Goal: Information Seeking & Learning: Learn about a topic

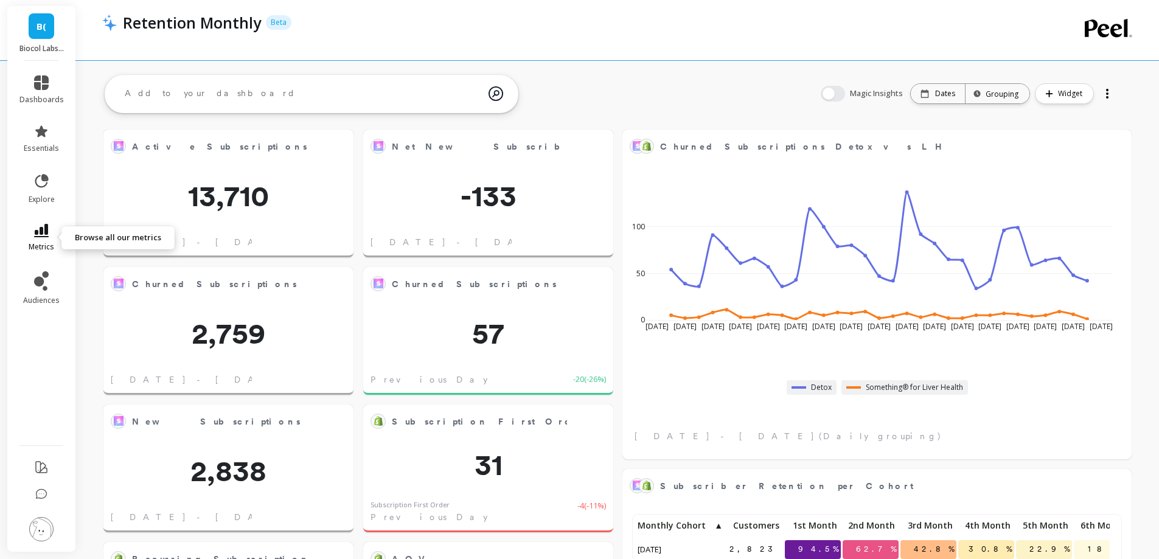
click at [34, 236] on icon at bounding box center [41, 230] width 15 height 13
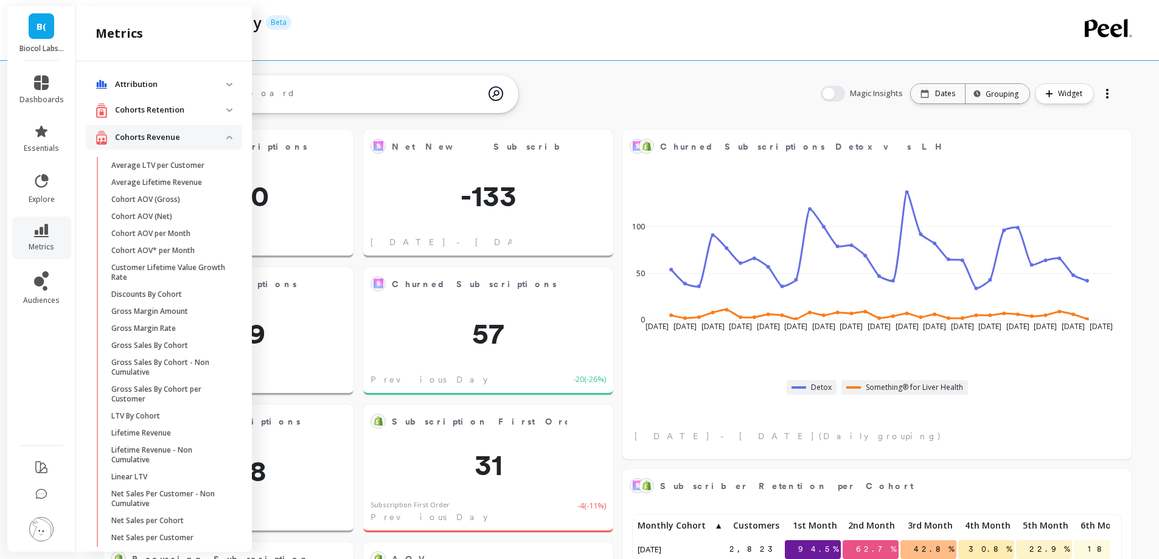
scroll to position [604, 0]
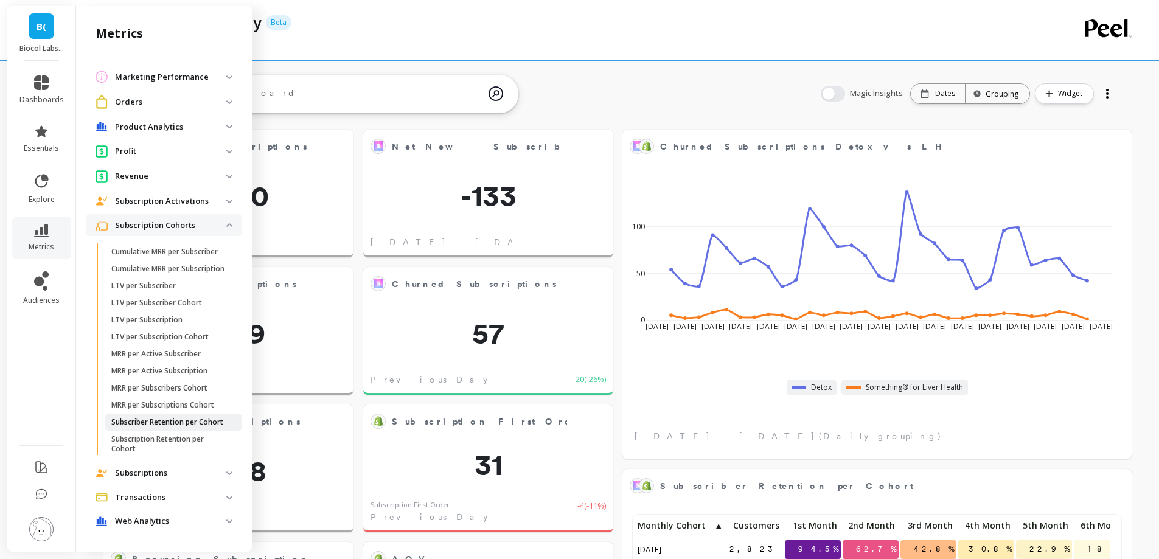
click at [147, 417] on p "Subscriber Retention per Cohort" at bounding box center [167, 422] width 112 height 10
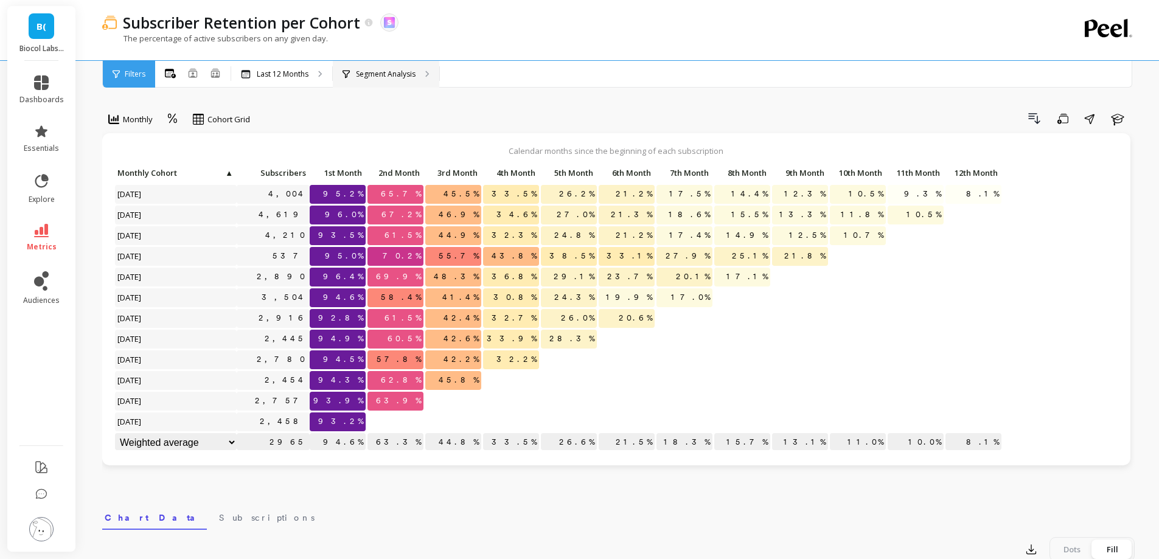
click at [406, 72] on p "Segment Analysis" at bounding box center [386, 74] width 60 height 10
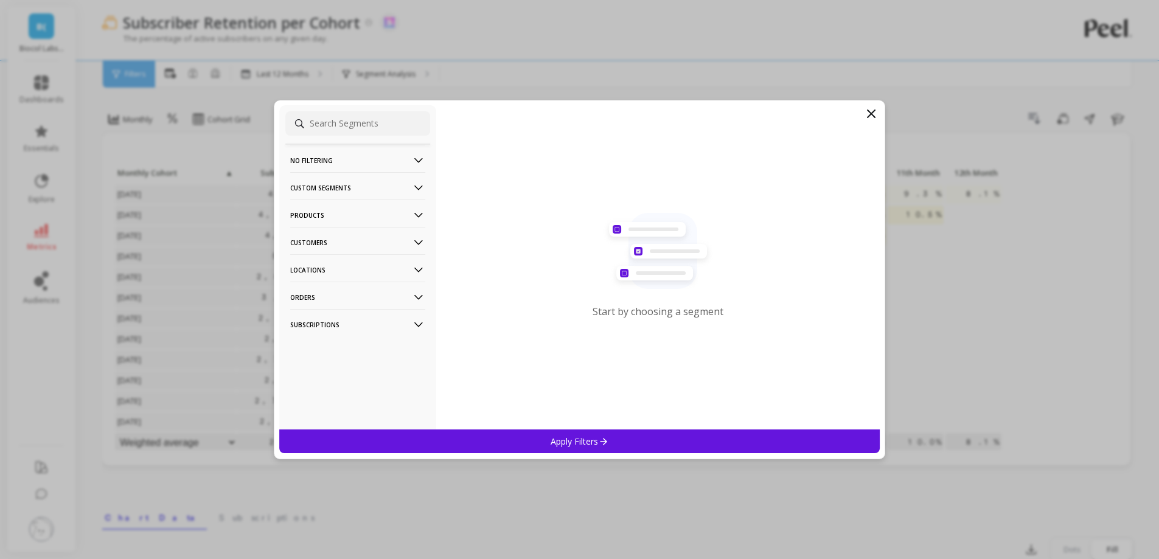
click at [355, 217] on p "Products" at bounding box center [357, 215] width 135 height 31
click at [350, 207] on p "Products" at bounding box center [357, 215] width 135 height 31
click at [333, 245] on p "Customers" at bounding box center [357, 242] width 135 height 31
click at [329, 263] on p "Customer Tags" at bounding box center [319, 265] width 55 height 11
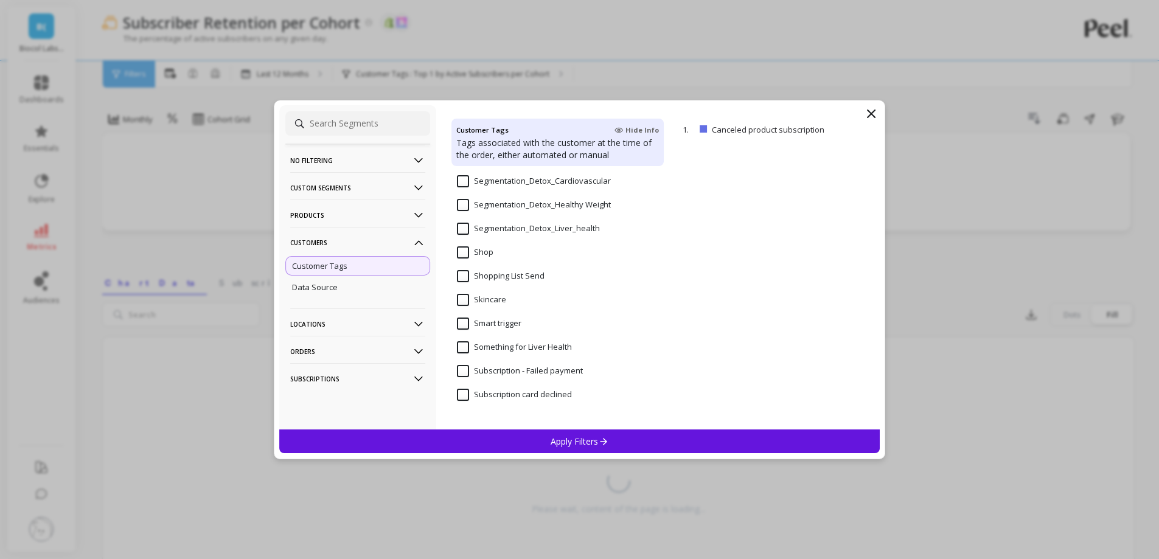
scroll to position [1034, 0]
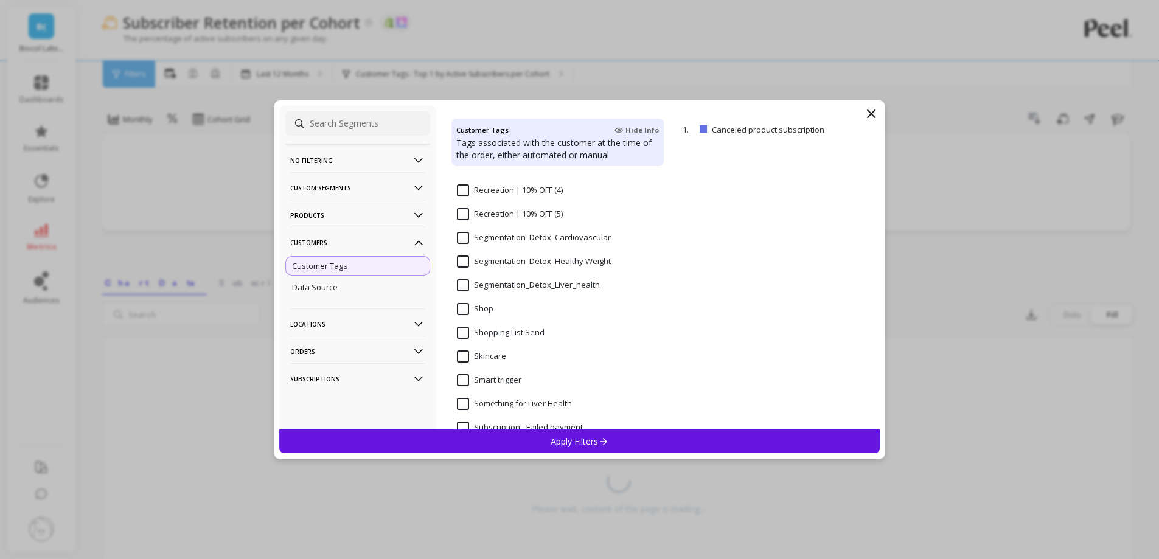
click at [462, 286] on input "Segmentation_Detox_Liver_health" at bounding box center [528, 285] width 143 height 12
click at [518, 441] on div "Apply Filters" at bounding box center [579, 442] width 601 height 24
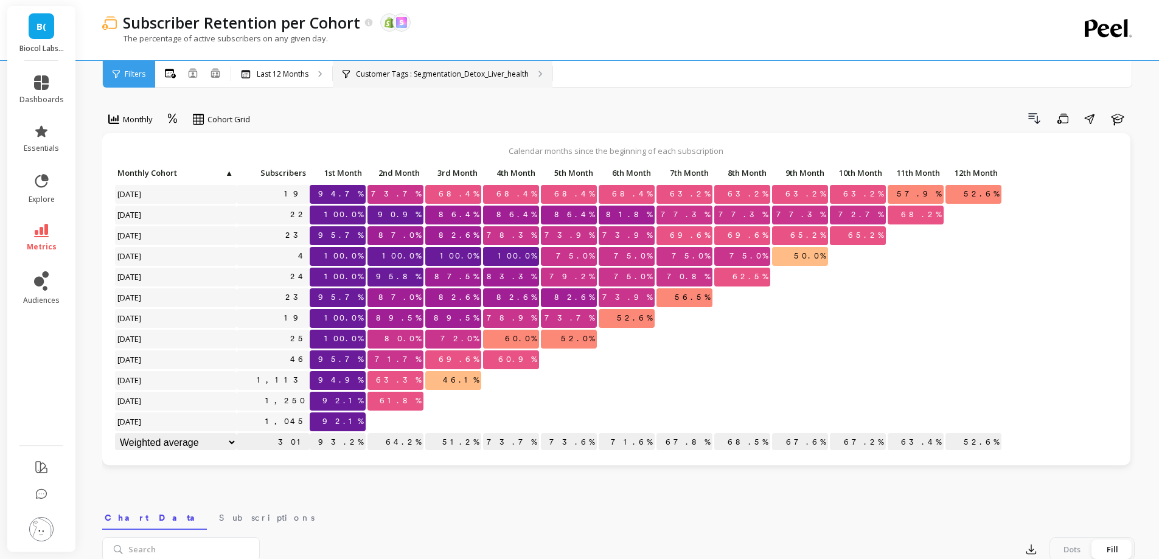
click at [405, 76] on p "Customer Tags : Segmentation_Detox_Liver_health" at bounding box center [442, 74] width 173 height 10
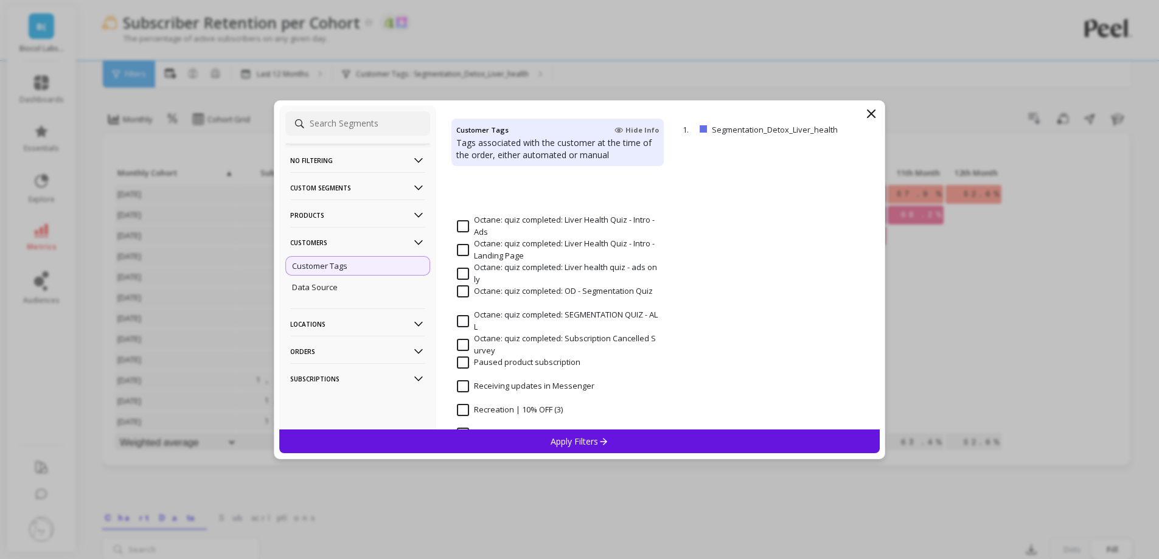
scroll to position [974, 0]
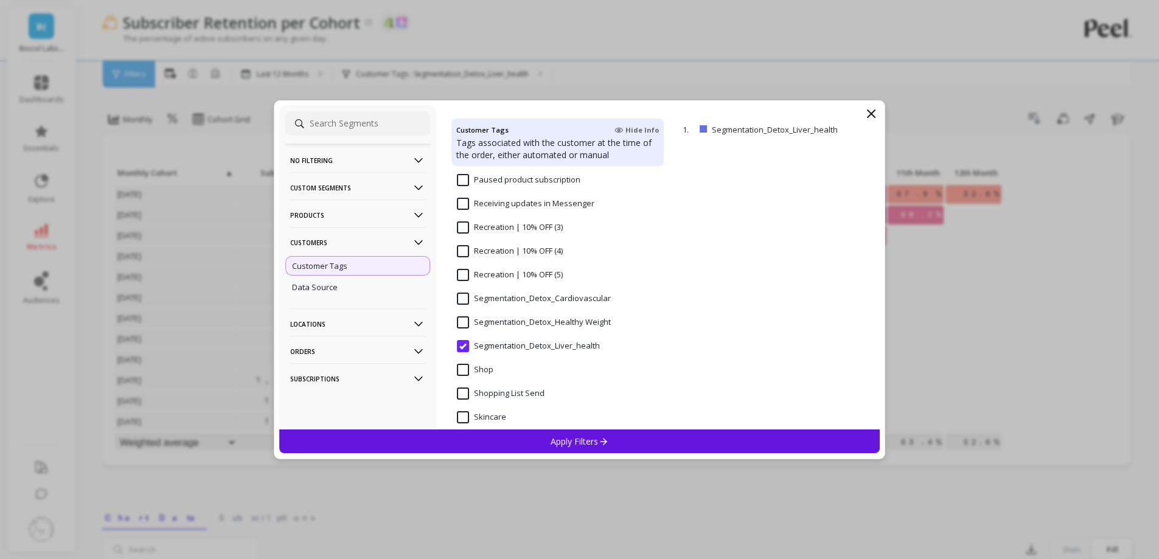
click at [515, 329] on span "Segmentation_Detox_Healthy Weight" at bounding box center [534, 329] width 154 height 26
click at [509, 442] on div "Apply Filters" at bounding box center [579, 442] width 601 height 24
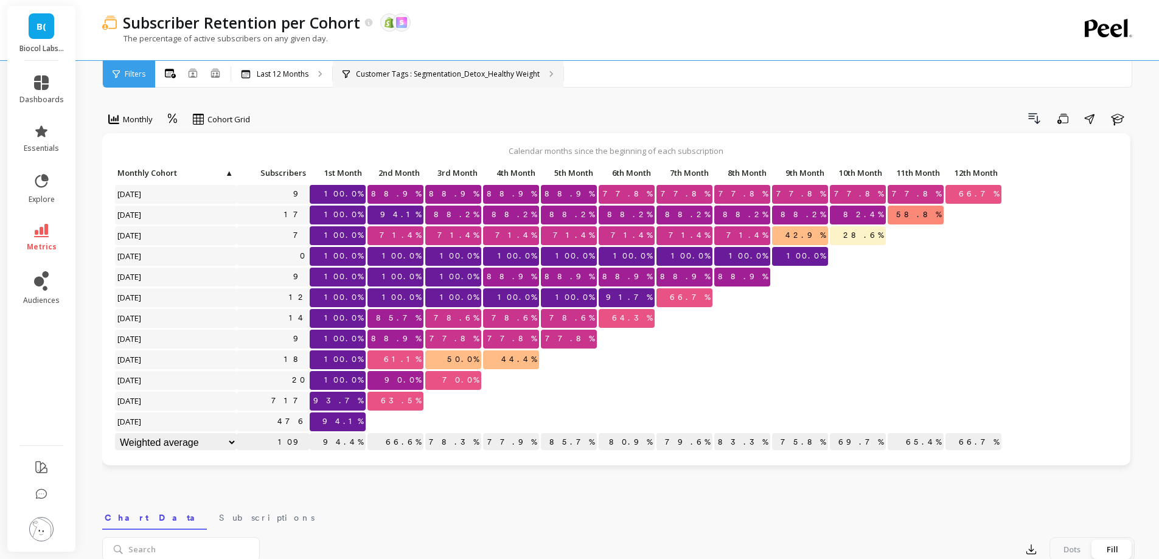
click at [377, 74] on p "Customer Tags : Segmentation_Detox_Healthy Weight" at bounding box center [448, 74] width 184 height 10
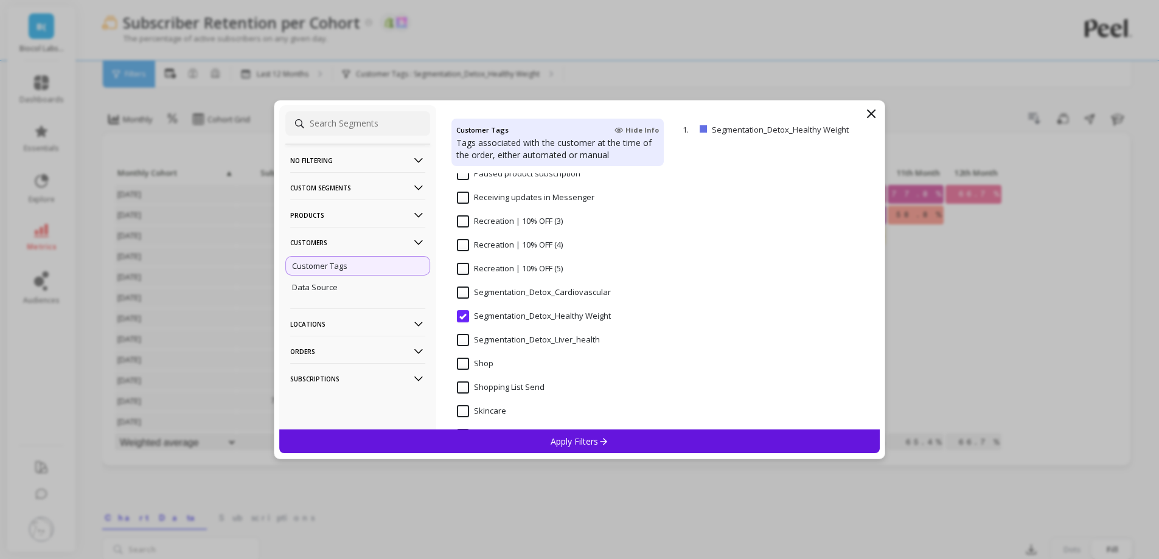
scroll to position [1034, 0]
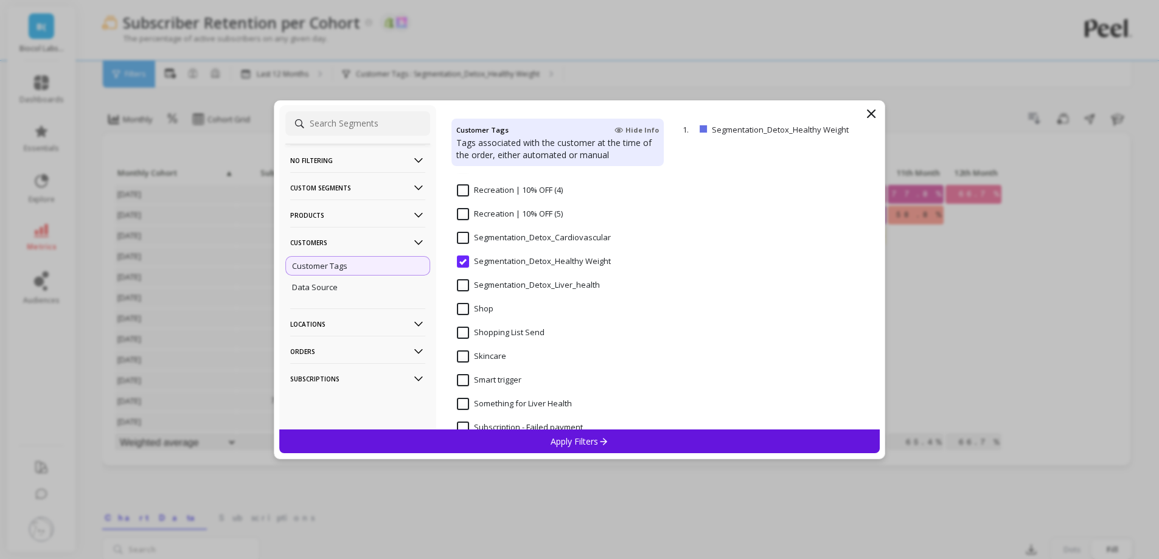
click at [461, 243] on input "Segmentation_Detox_Cardiovascular" at bounding box center [534, 238] width 154 height 12
click at [534, 441] on div "Apply Filters" at bounding box center [579, 442] width 601 height 24
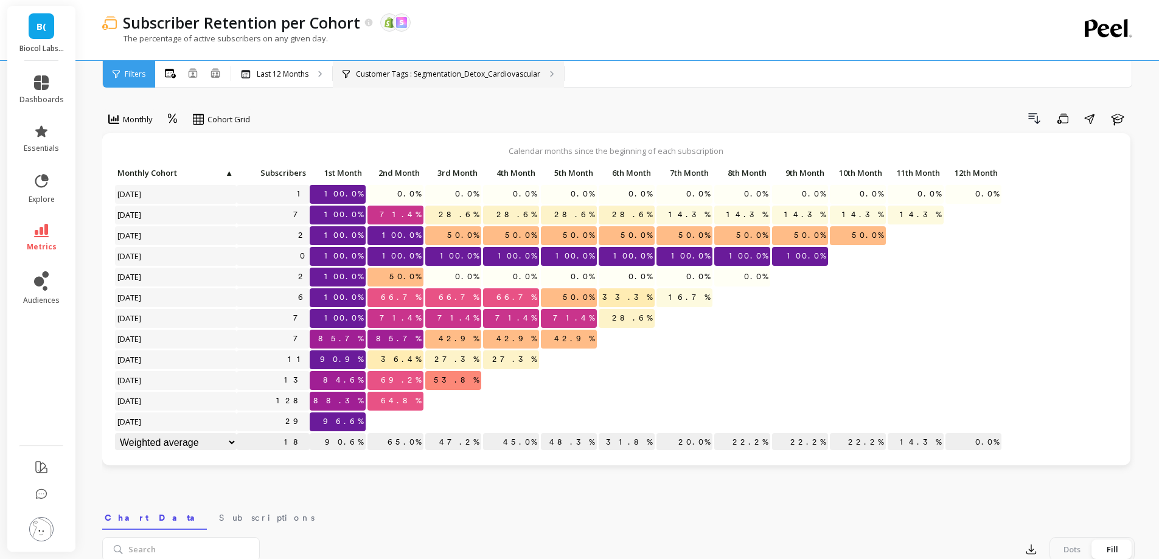
click at [455, 78] on p "Customer Tags : Segmentation_Detox_Cardiovascular" at bounding box center [448, 74] width 184 height 10
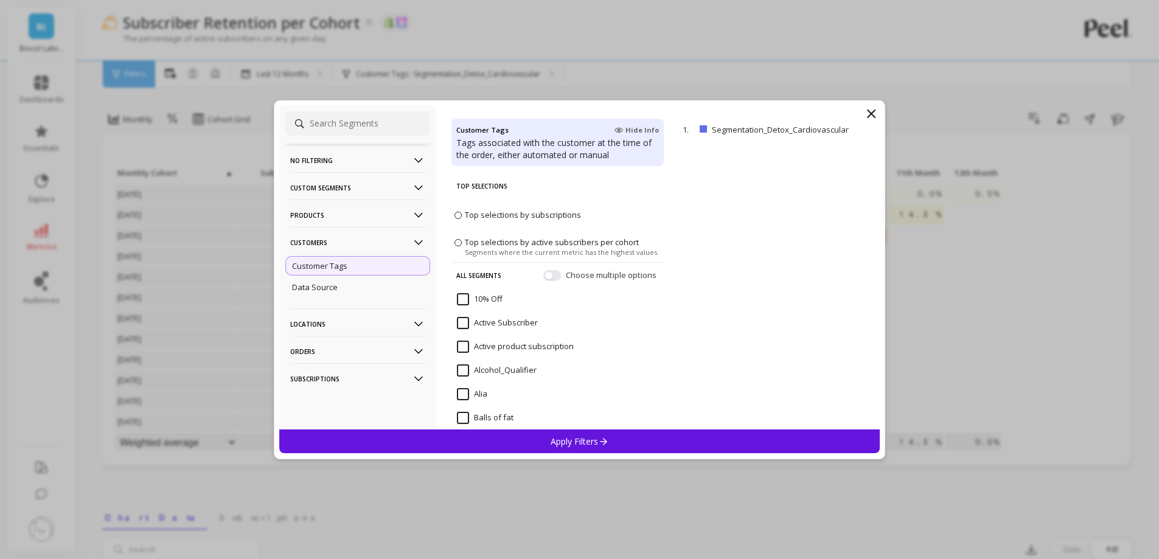
click at [355, 235] on p "Customers" at bounding box center [357, 242] width 135 height 31
click at [350, 223] on p "Products" at bounding box center [357, 215] width 135 height 31
click at [331, 282] on div "SKUs" at bounding box center [357, 280] width 145 height 19
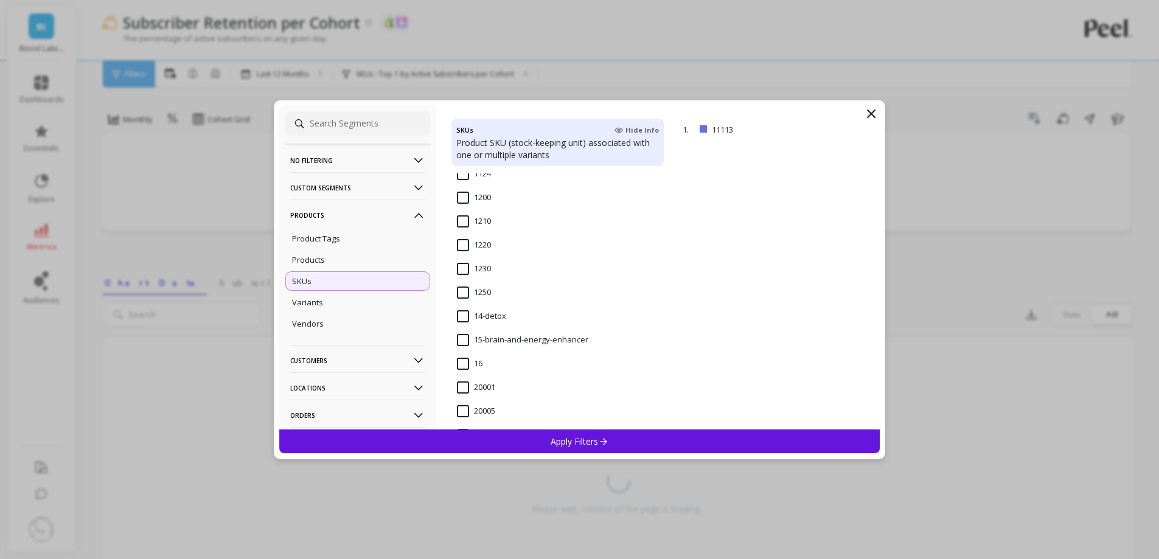
scroll to position [913, 0]
click at [462, 262] on input "14-detox" at bounding box center [481, 265] width 49 height 12
click at [503, 454] on div "No filtering Overall Custom Segments Recharge subscriptions: cancellation_reaso…" at bounding box center [580, 279] width 612 height 359
click at [503, 447] on div "Apply Filters" at bounding box center [579, 442] width 601 height 24
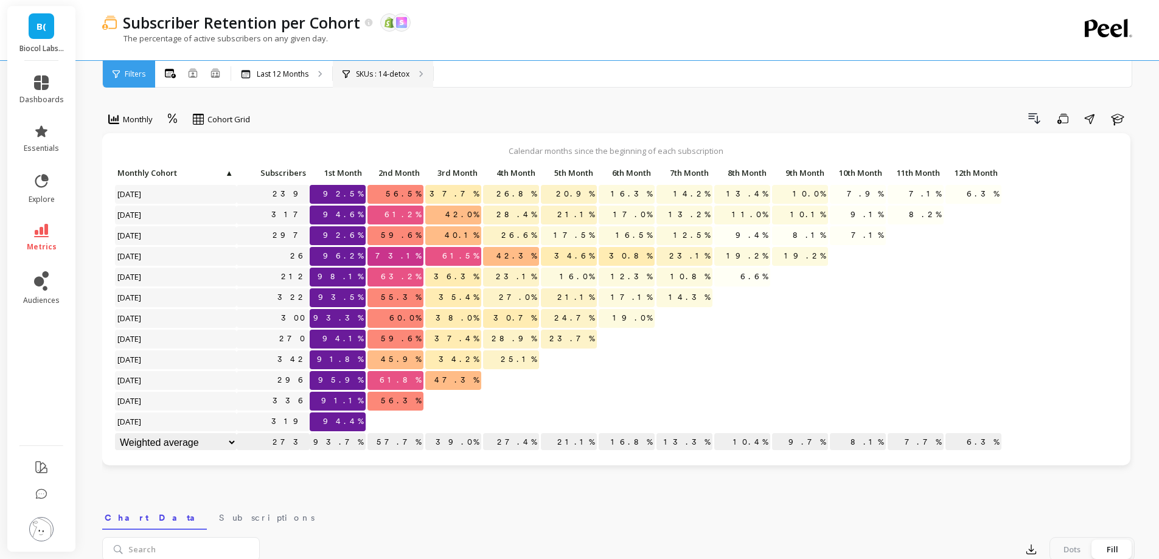
click at [411, 74] on div "SKUs : 14-detox" at bounding box center [383, 74] width 100 height 27
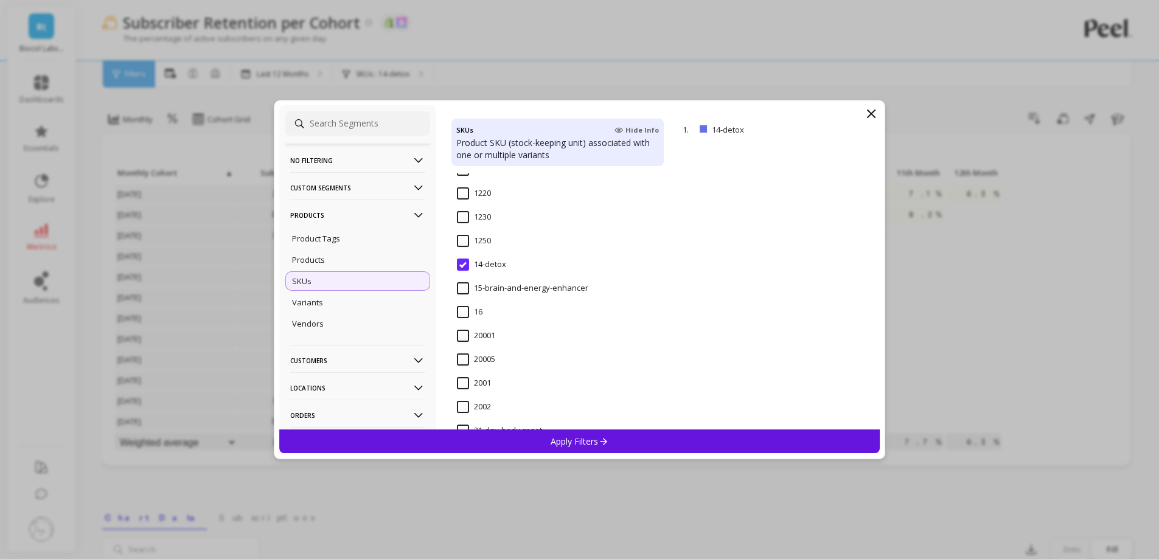
scroll to position [974, 0]
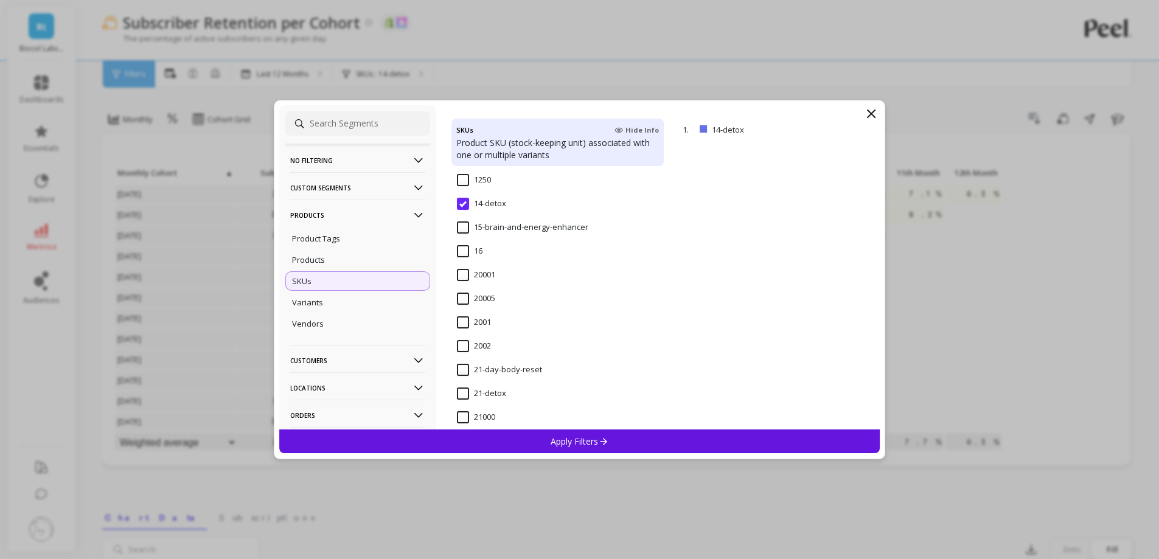
click at [491, 372] on input "21-day-body-reset" at bounding box center [499, 370] width 85 height 12
click at [518, 443] on div "Apply Filters" at bounding box center [579, 442] width 601 height 24
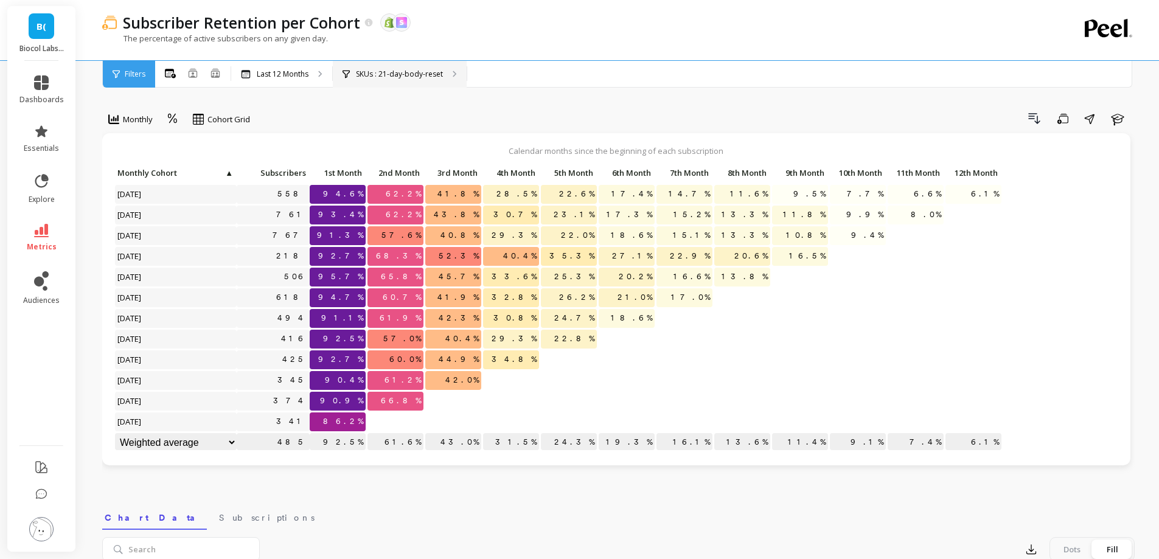
click at [422, 73] on p "SKUs : 21-day-body-reset" at bounding box center [399, 74] width 87 height 10
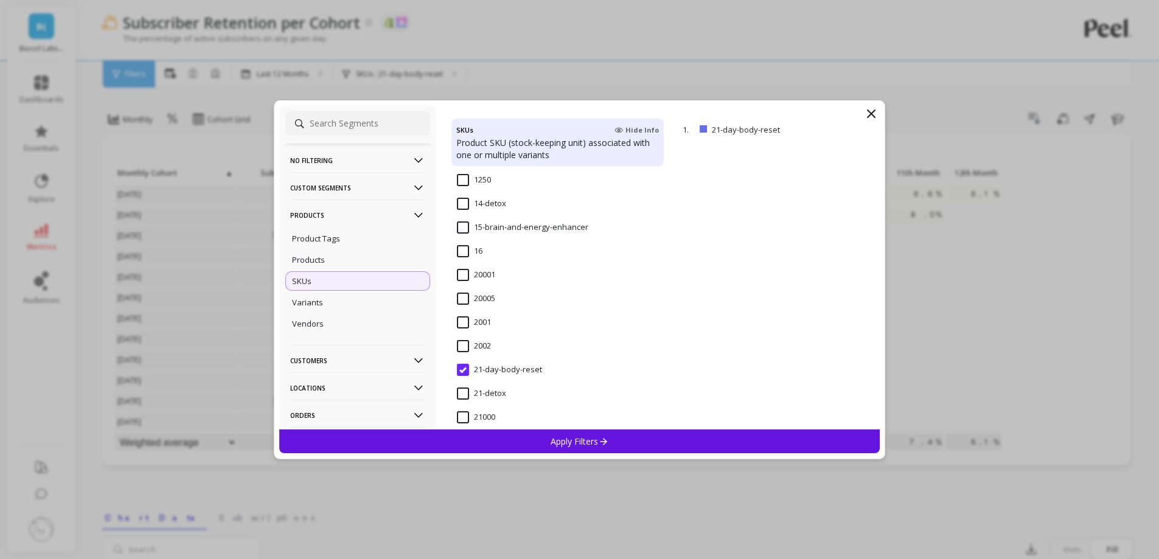
scroll to position [1095, 0]
click at [459, 275] on input "21-detox" at bounding box center [481, 272] width 49 height 12
click at [554, 437] on p "Apply Filters" at bounding box center [580, 442] width 58 height 12
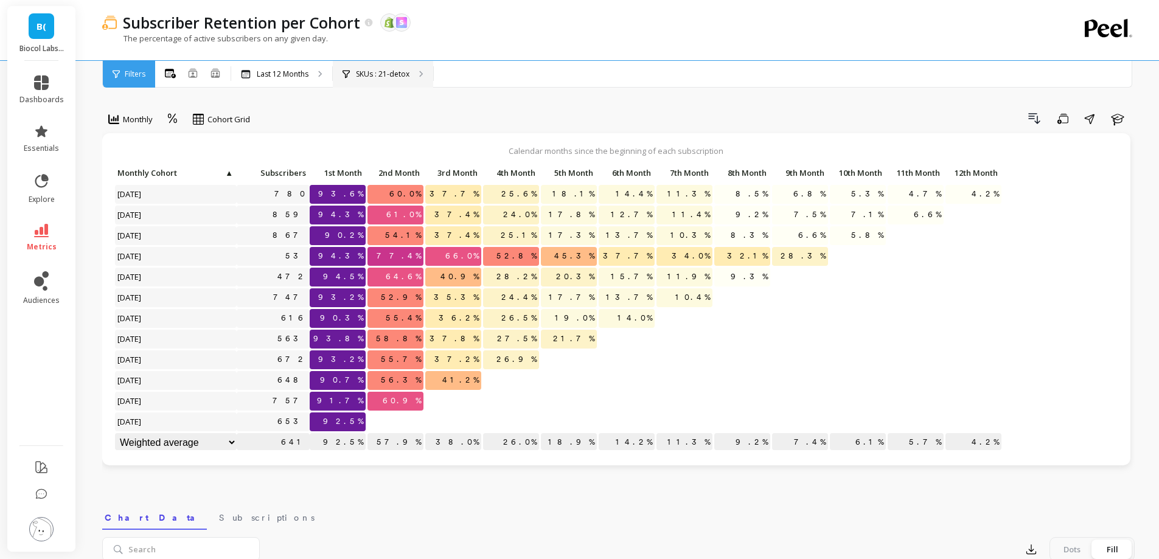
click at [395, 72] on p "SKUs : 21-detox" at bounding box center [383, 74] width 54 height 10
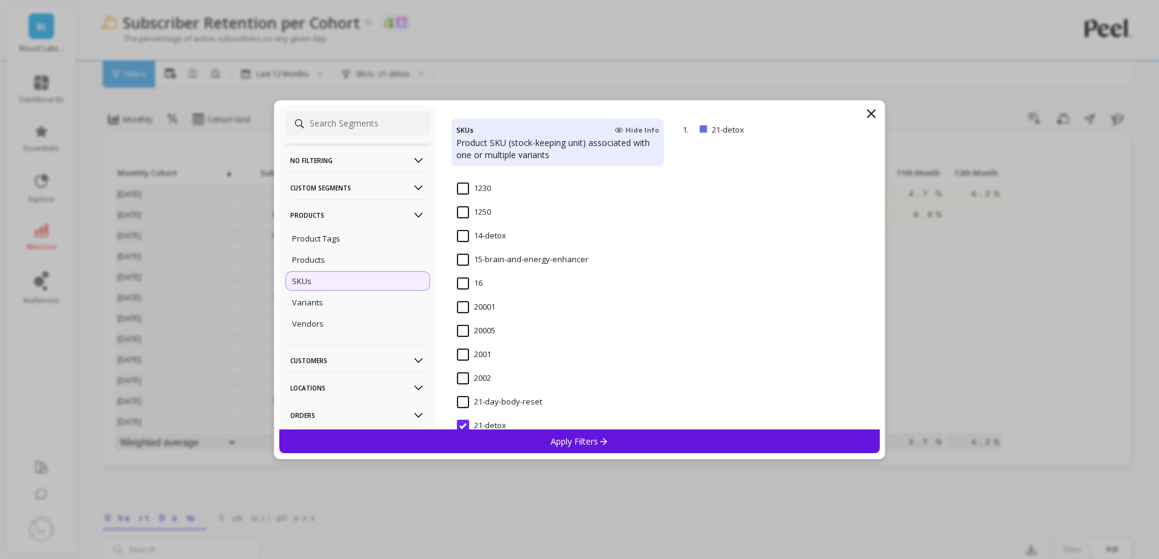
scroll to position [1095, 0]
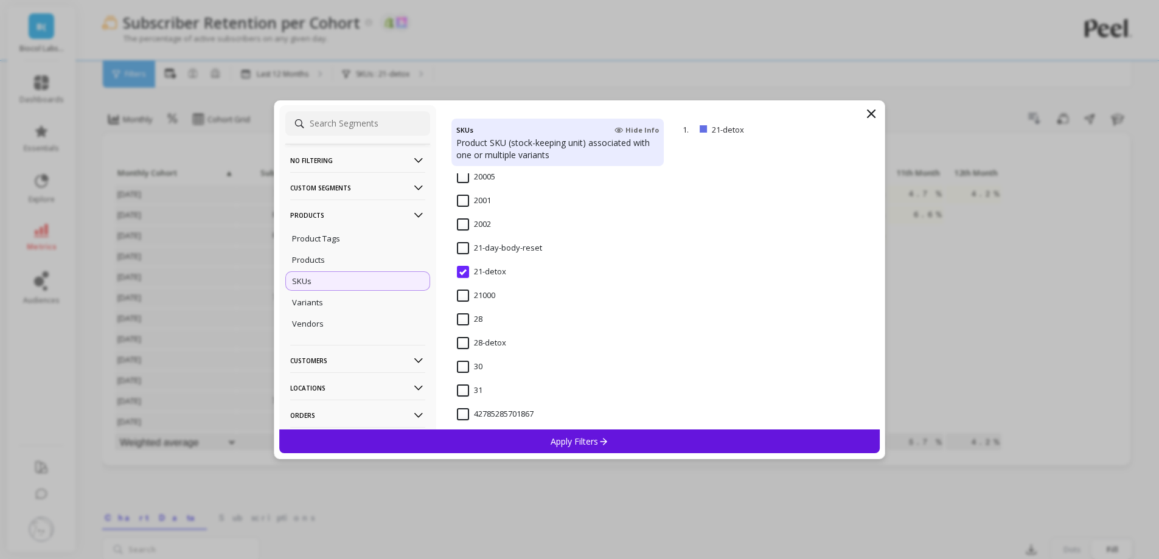
click at [465, 341] on input "28-detox" at bounding box center [481, 343] width 49 height 12
click at [527, 436] on div "Apply Filters" at bounding box center [579, 442] width 601 height 24
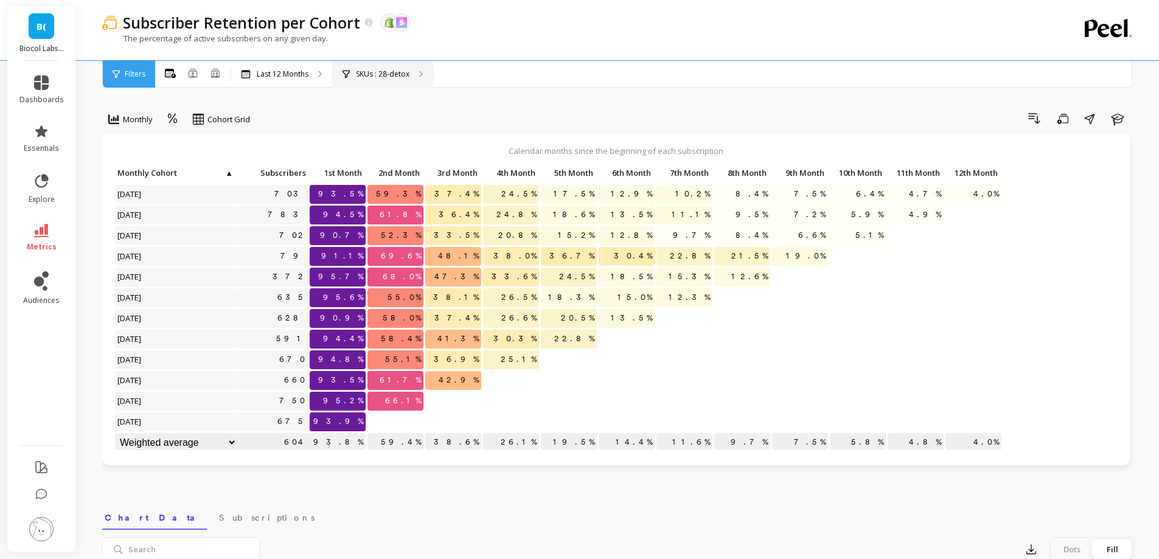
click at [380, 72] on p "SKUs : 28-detox" at bounding box center [383, 74] width 54 height 10
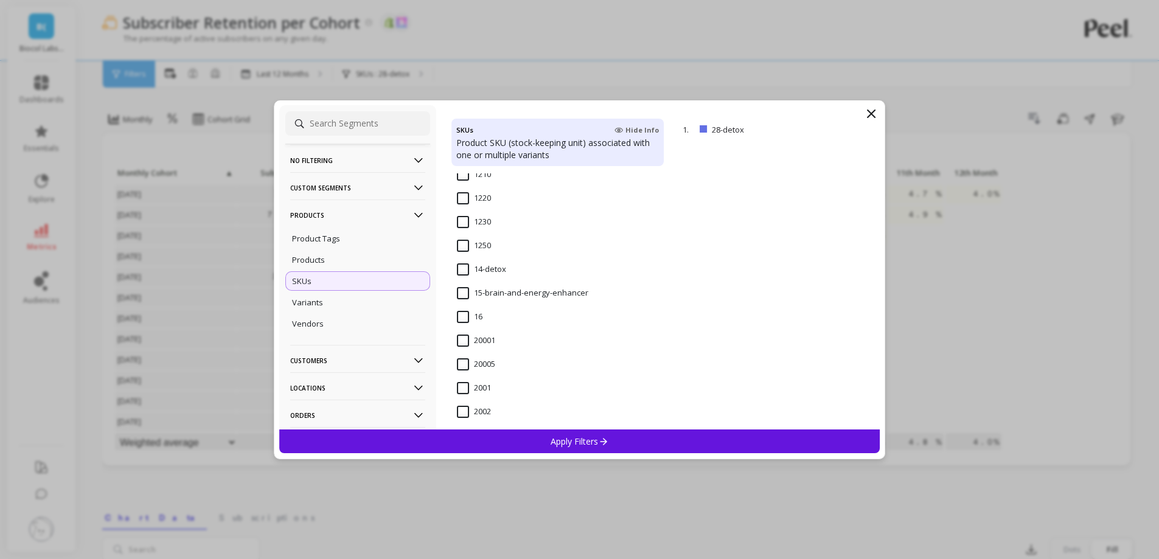
scroll to position [913, 0]
click at [459, 265] on input "14-detox" at bounding box center [481, 265] width 49 height 12
click at [505, 436] on div "Apply Filters" at bounding box center [579, 442] width 601 height 24
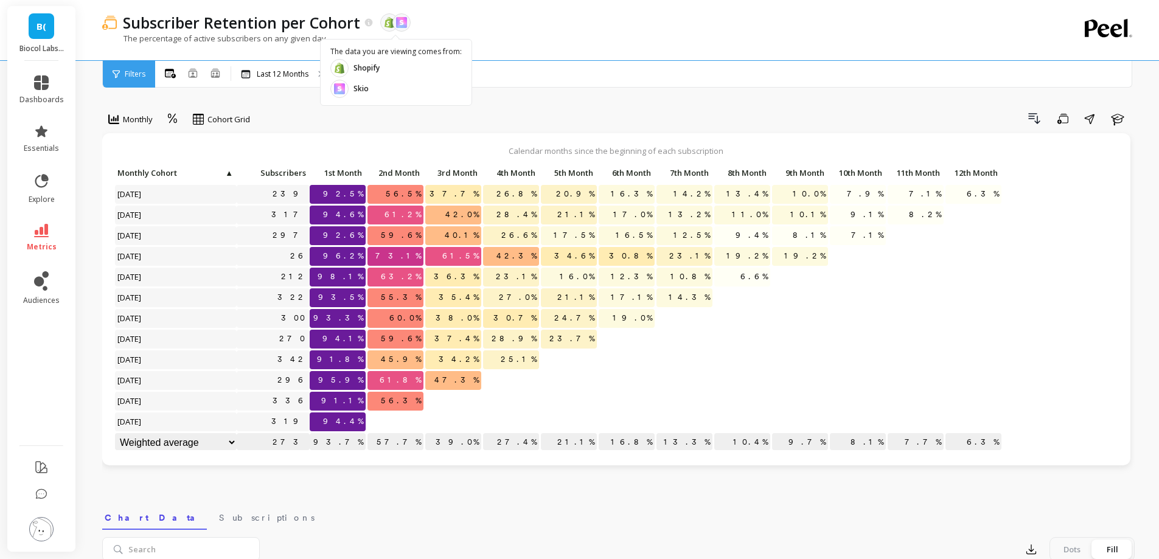
click at [502, 63] on div "All Months Single Cohort Combined Cohorts Last 12 Months SKUs : 14-detox" at bounding box center [669, 74] width 1029 height 27
click at [310, 107] on div "Monthly Cohort Grid Drill Down Save Share Learn Calendar months since the begin…" at bounding box center [618, 519] width 1033 height 940
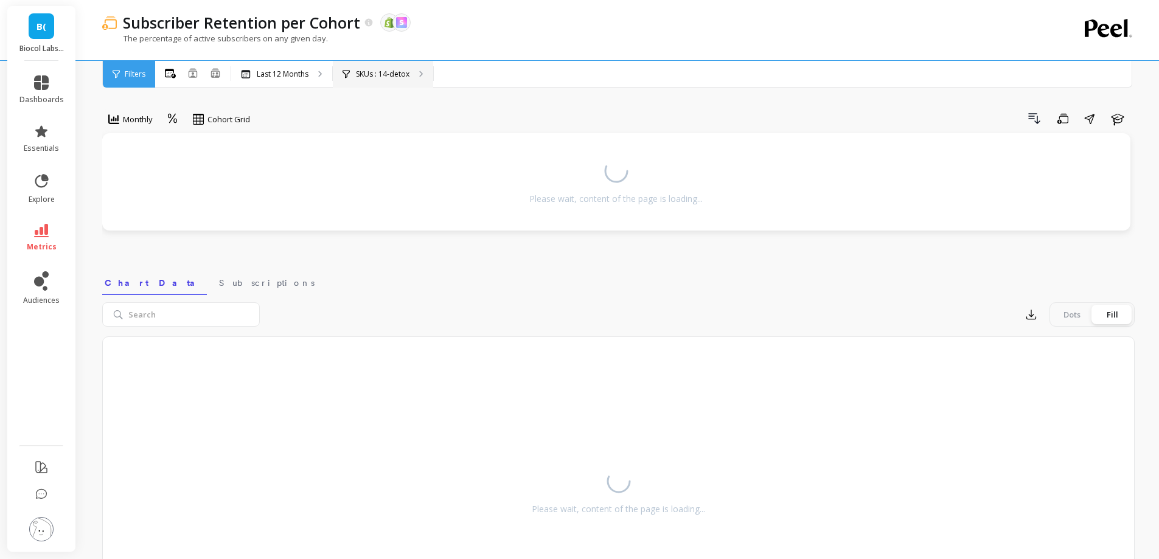
click at [354, 71] on div "SKUs : 14-detox" at bounding box center [376, 74] width 67 height 10
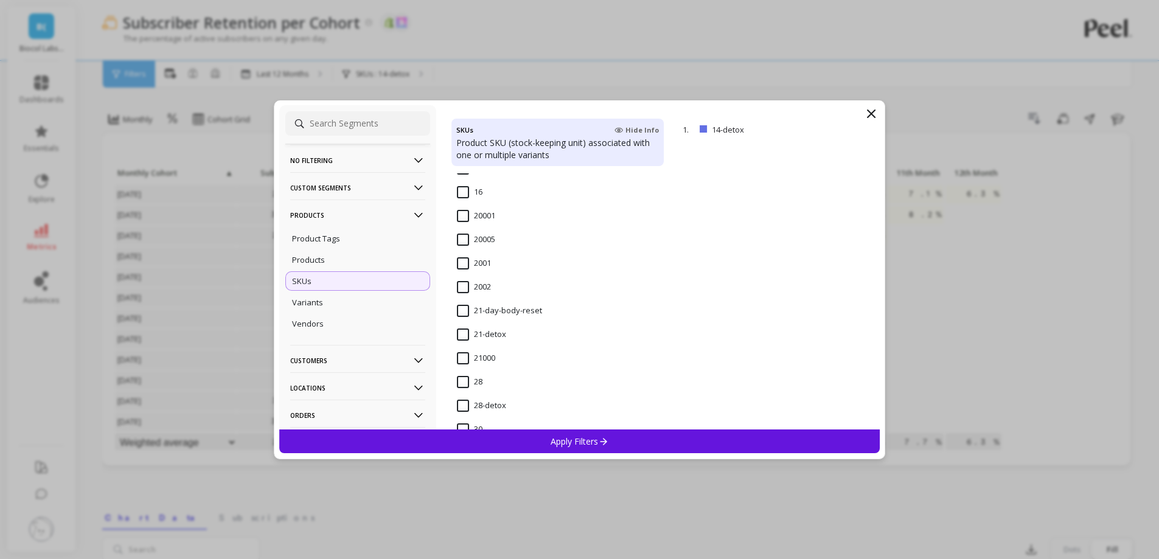
scroll to position [1034, 0]
click at [465, 310] on input "21-day-body-reset" at bounding box center [499, 309] width 85 height 12
click at [501, 438] on div "Apply Filters" at bounding box center [579, 442] width 601 height 24
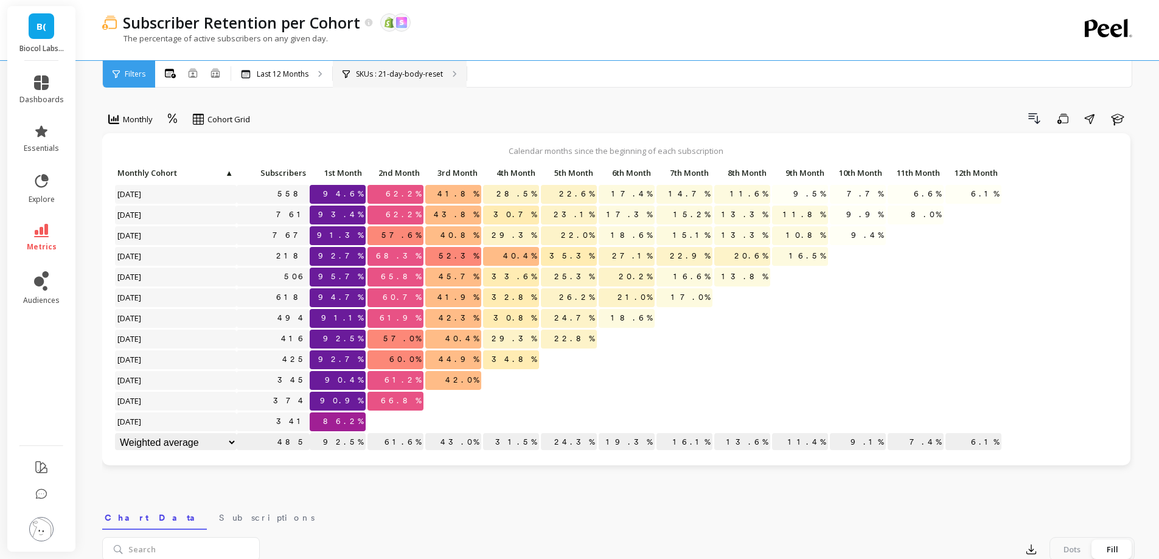
click at [411, 63] on div "SKUs : 21-day-body-reset" at bounding box center [400, 74] width 134 height 27
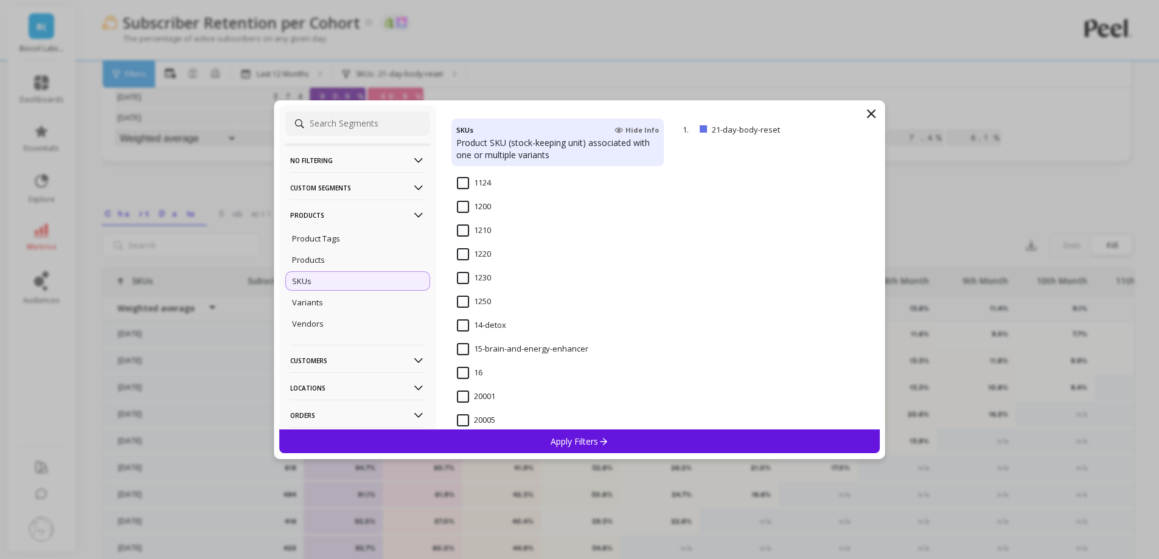
scroll to position [974, 0]
click at [481, 394] on input "21-detox" at bounding box center [481, 394] width 49 height 12
click at [511, 434] on div "Apply Filters" at bounding box center [579, 442] width 601 height 24
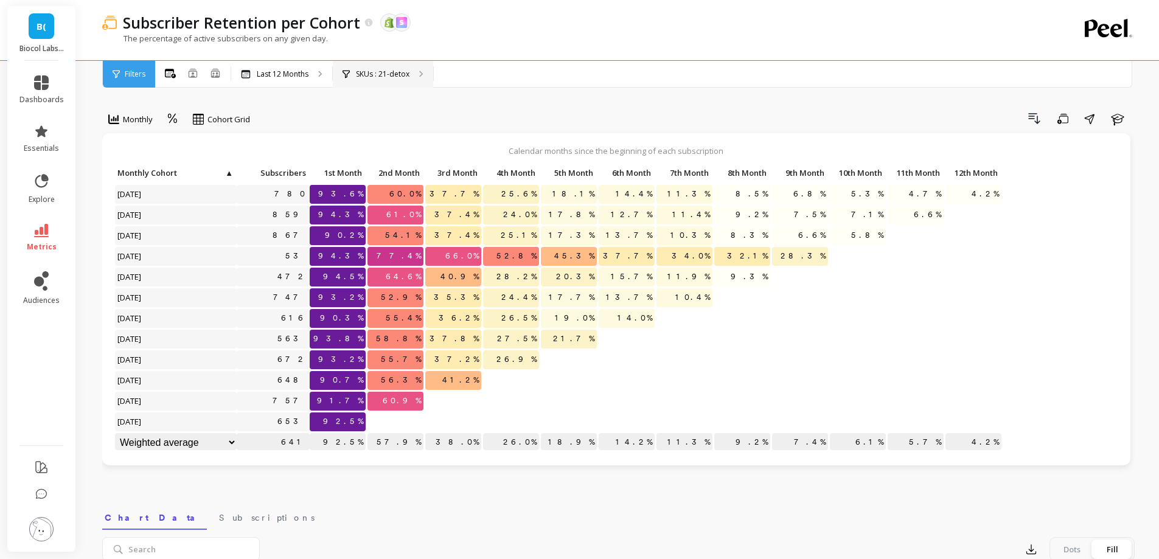
click at [402, 62] on div "SKUs : 21-detox" at bounding box center [383, 74] width 100 height 27
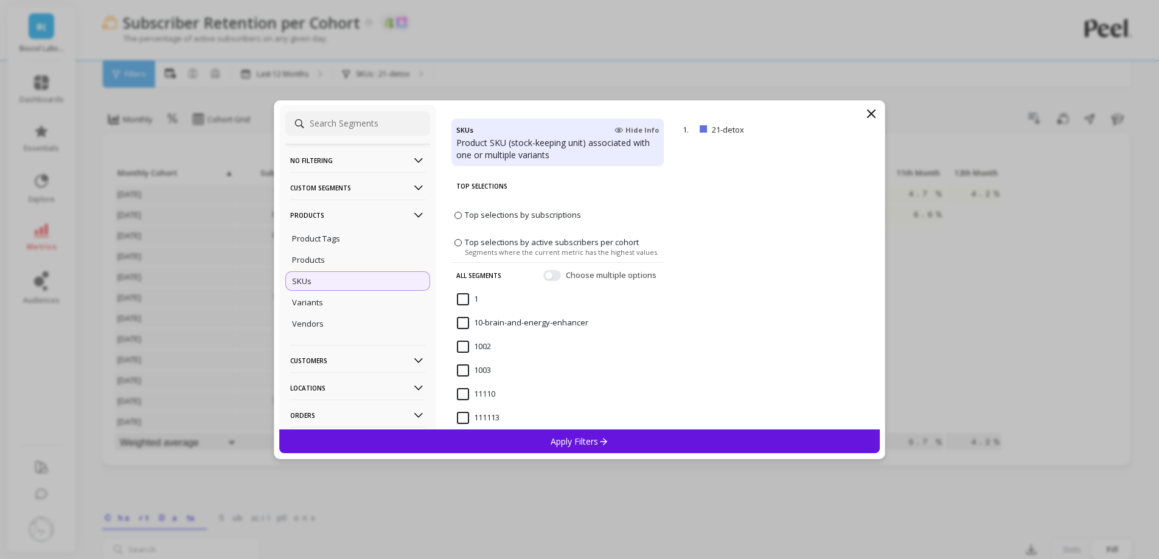
click at [876, 112] on icon at bounding box center [871, 113] width 15 height 15
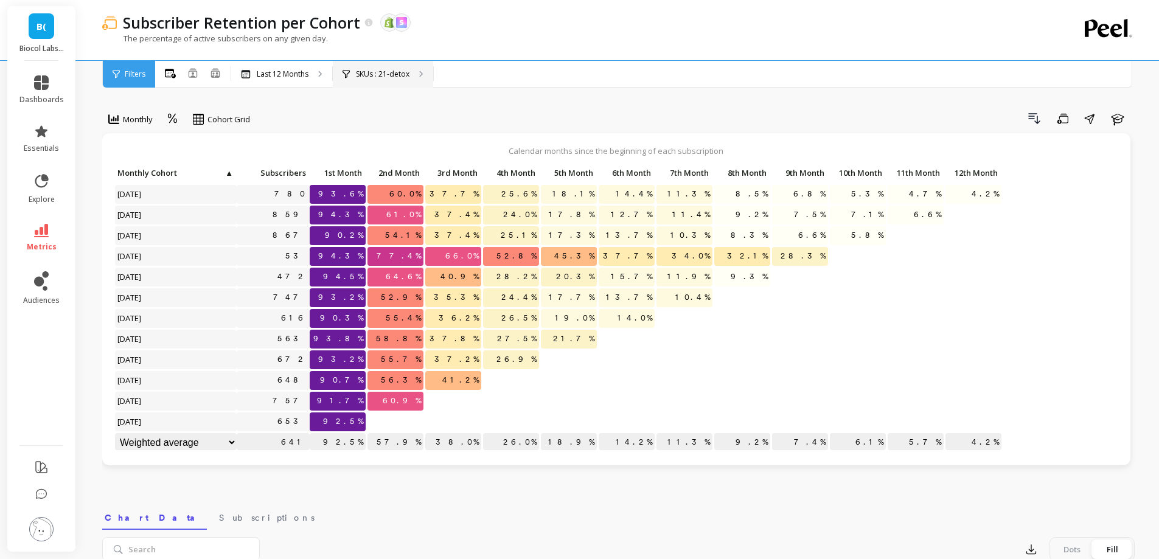
click at [385, 84] on div "SKUs : 21-detox" at bounding box center [383, 74] width 100 height 27
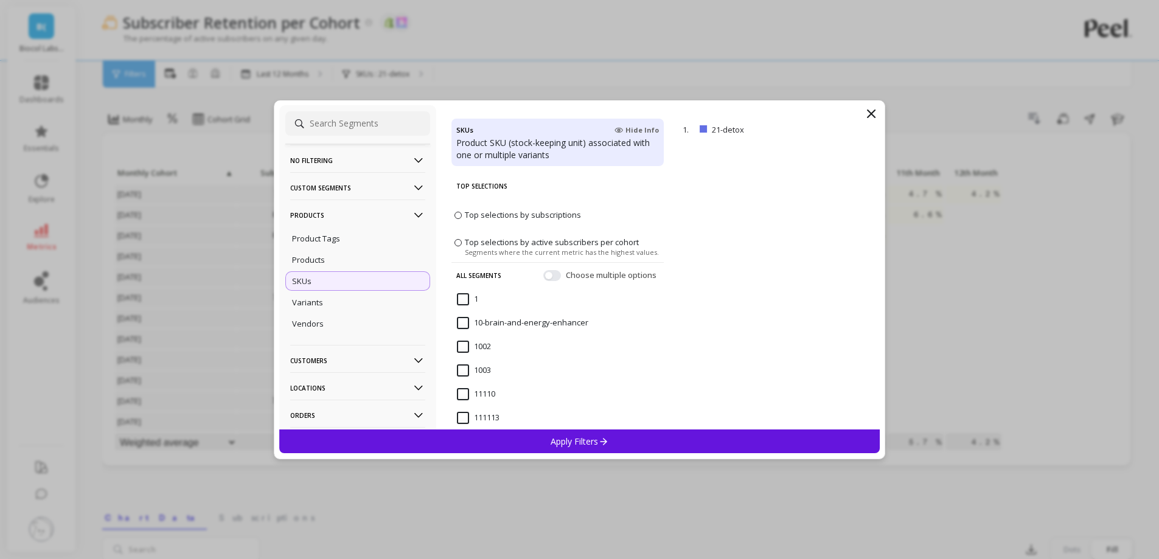
click at [871, 113] on icon at bounding box center [871, 113] width 7 height 7
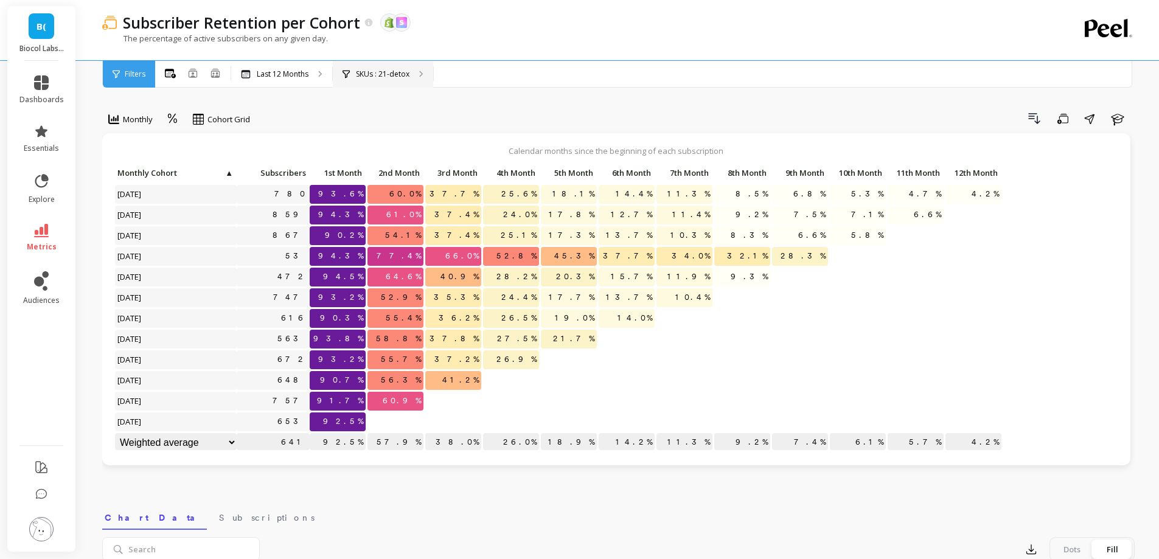
click at [380, 77] on p "SKUs : 21-detox" at bounding box center [383, 74] width 54 height 10
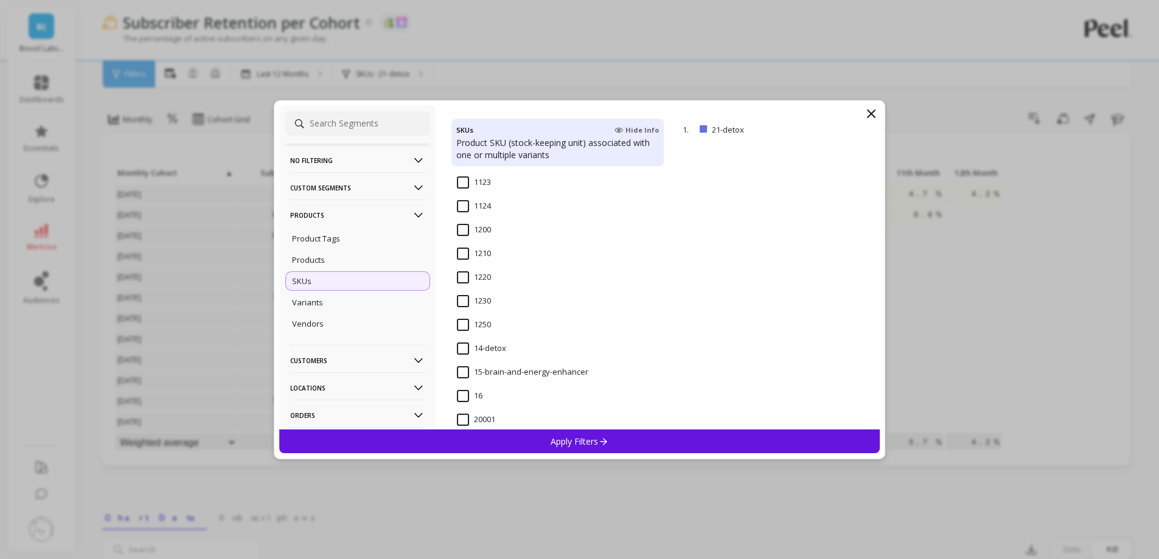
scroll to position [1095, 0]
click at [486, 239] on div "21-day-body-reset" at bounding box center [557, 255] width 212 height 37
click at [524, 441] on div "Apply Filters" at bounding box center [579, 442] width 601 height 24
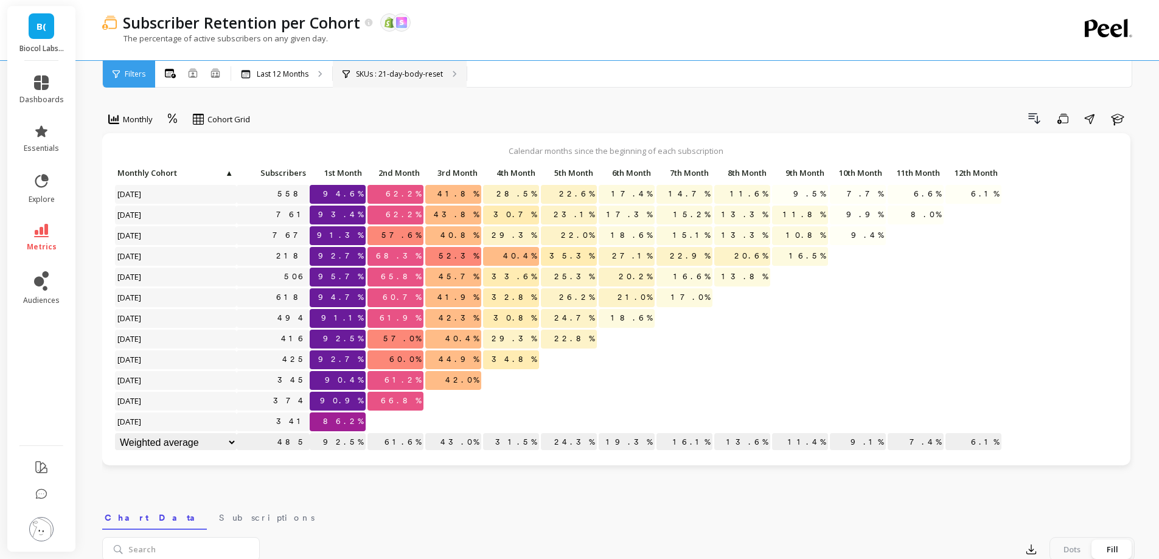
click at [417, 84] on div "SKUs : 21-day-body-reset" at bounding box center [400, 74] width 134 height 27
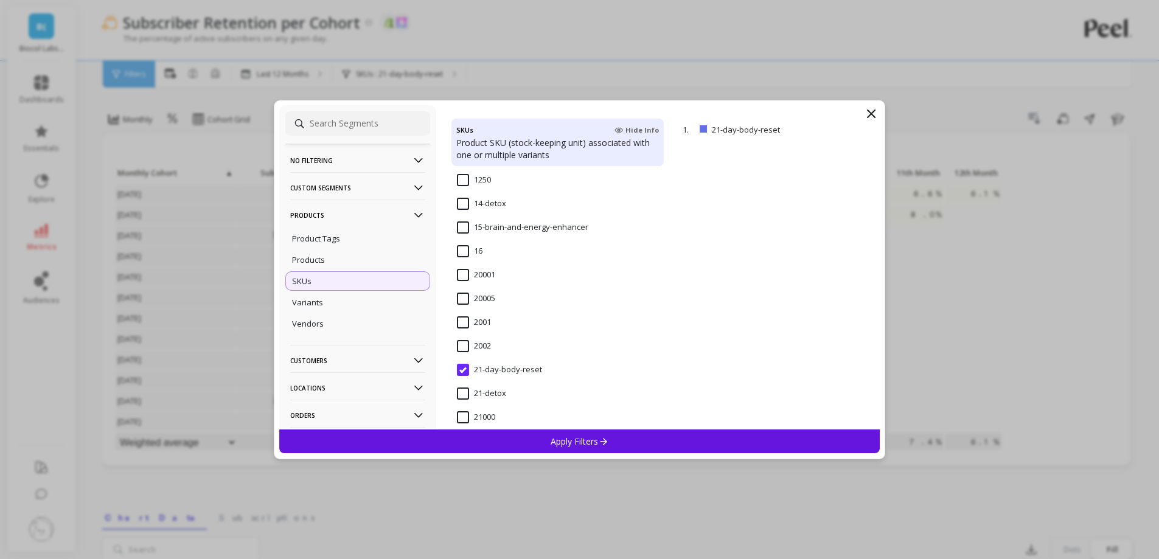
scroll to position [1156, 0]
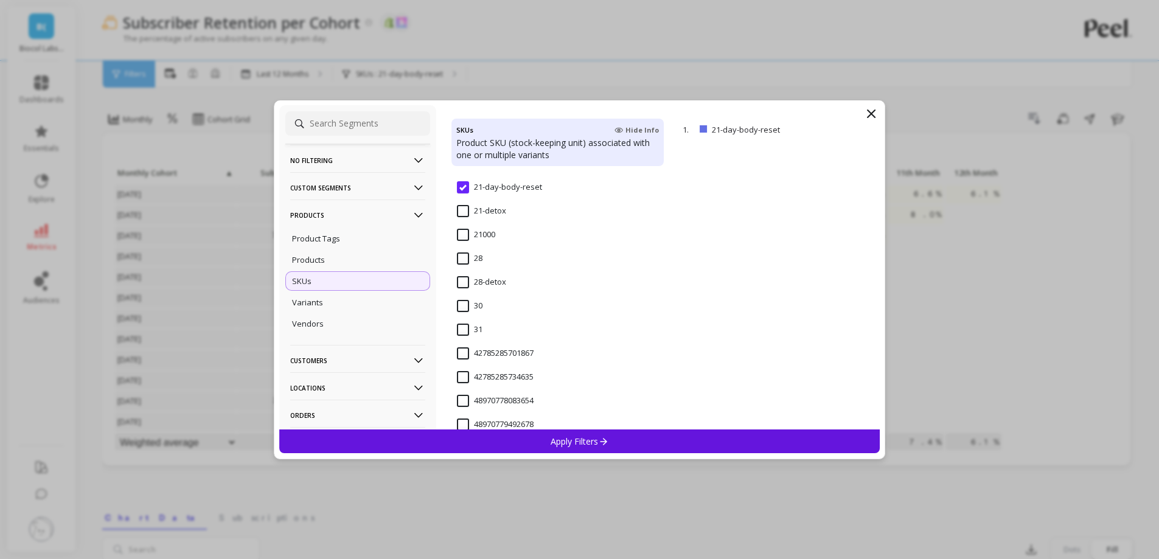
click at [468, 280] on input "28-detox" at bounding box center [481, 282] width 49 height 12
click at [544, 443] on div "Apply Filters" at bounding box center [579, 442] width 601 height 24
